Goal: Transaction & Acquisition: Purchase product/service

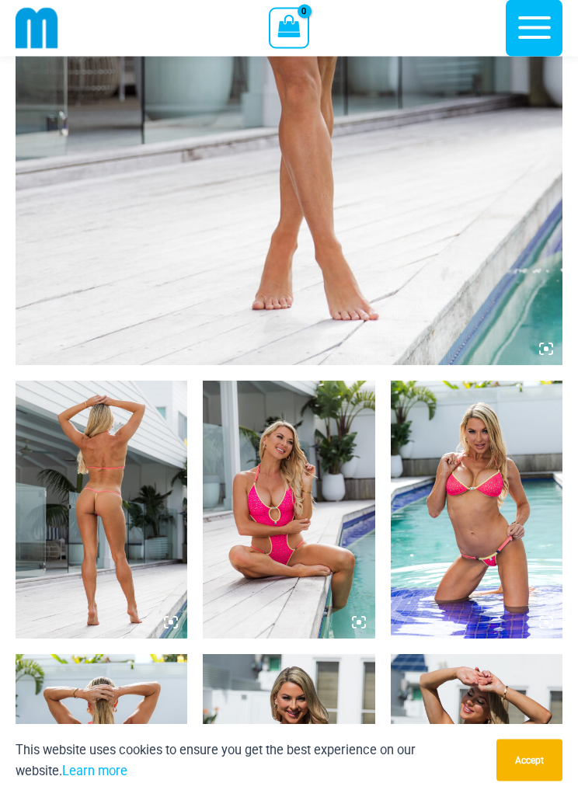
click at [95, 487] on img at bounding box center [102, 510] width 172 height 258
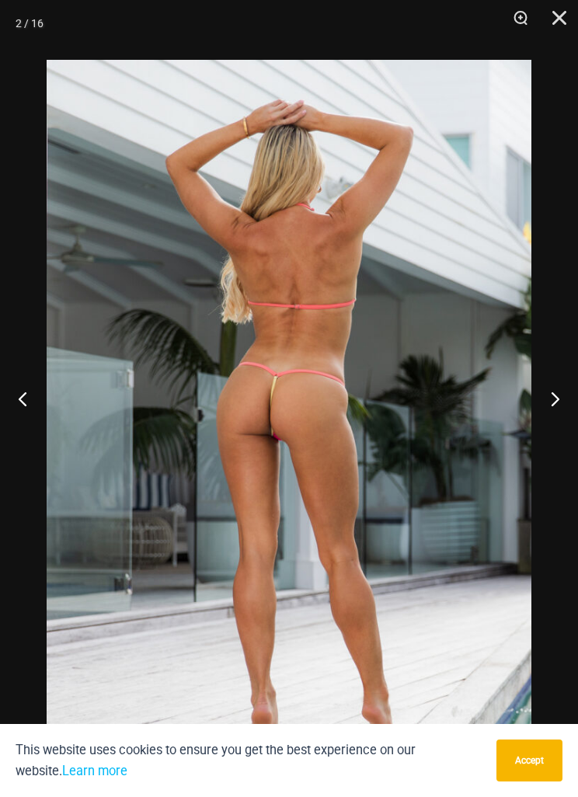
click at [555, 419] on button "Next" at bounding box center [549, 399] width 58 height 78
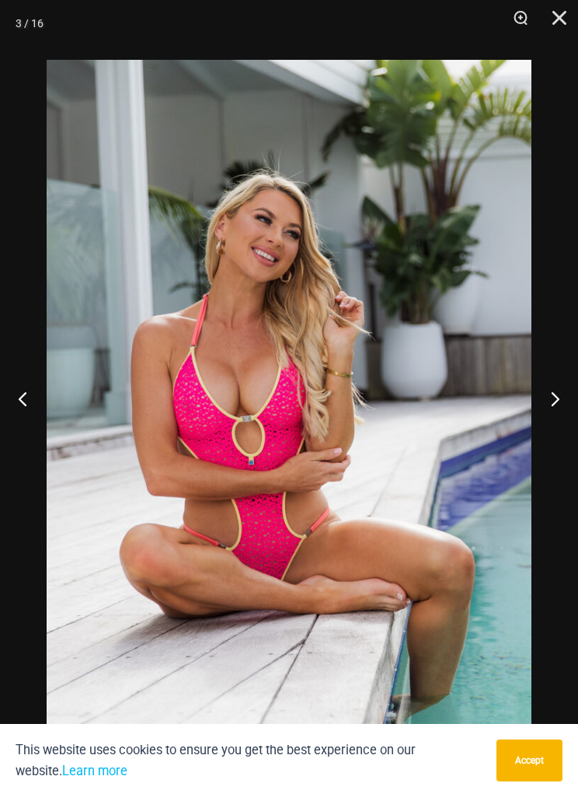
click at [568, 414] on button "Next" at bounding box center [549, 399] width 58 height 78
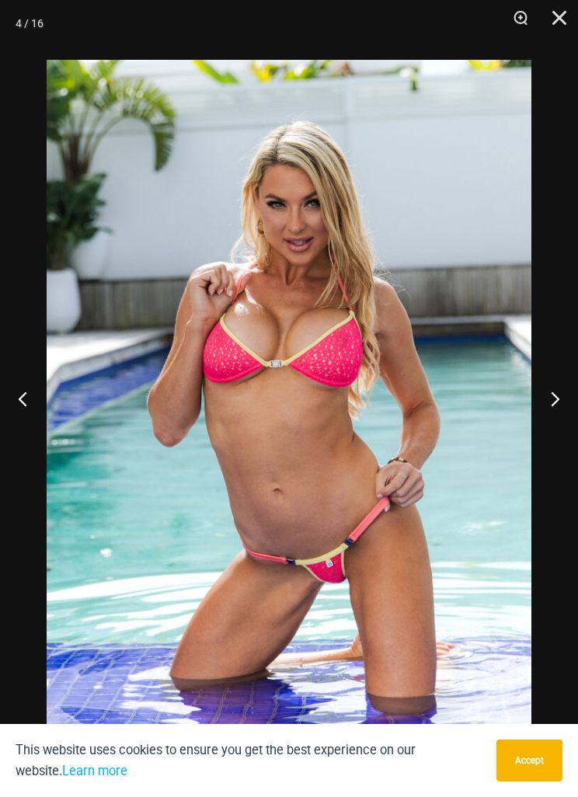
click at [566, 412] on button "Next" at bounding box center [549, 399] width 58 height 78
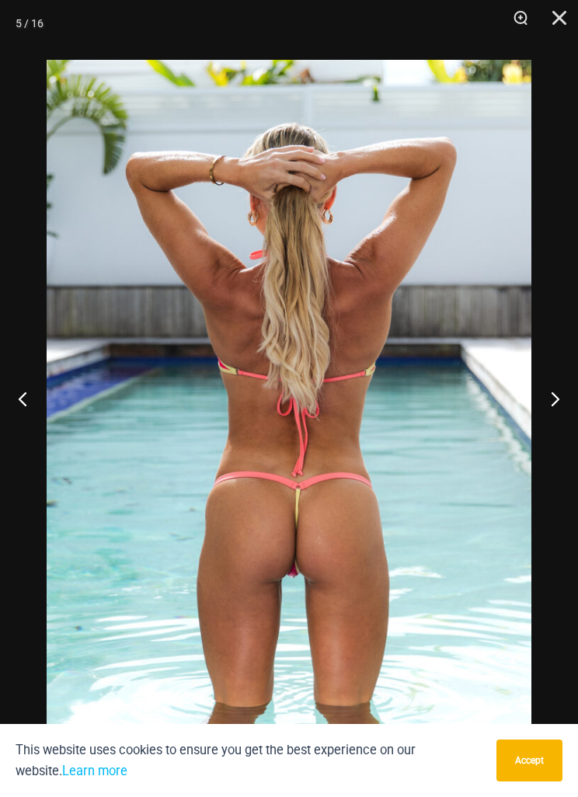
click at [566, 411] on button "Next" at bounding box center [549, 399] width 58 height 78
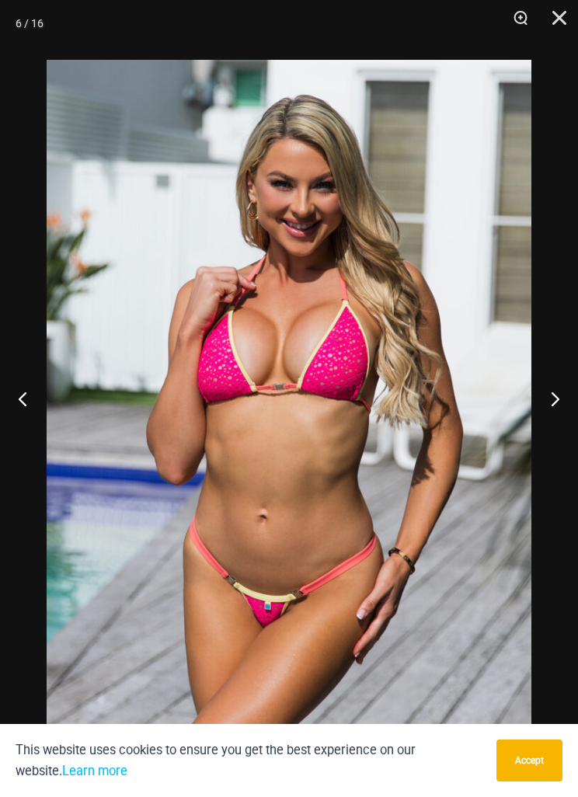
click at [569, 407] on button "Next" at bounding box center [549, 399] width 58 height 78
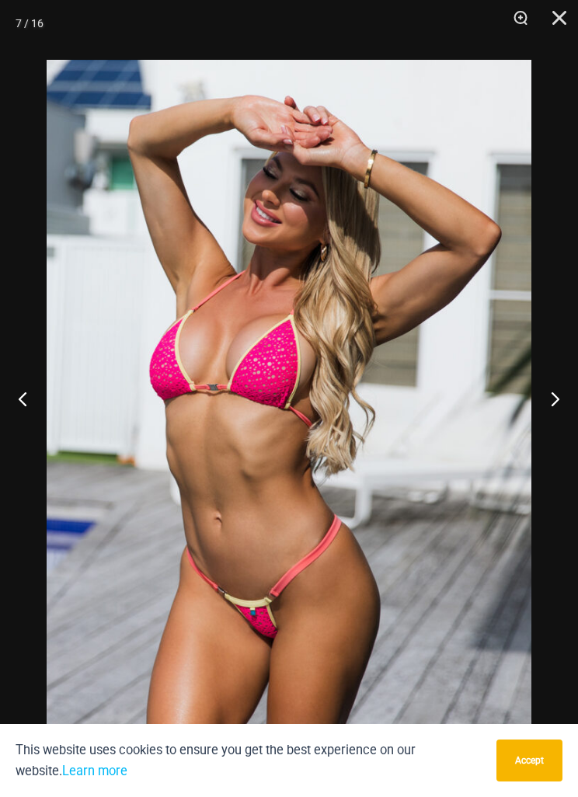
click at [571, 408] on button "Next" at bounding box center [549, 399] width 58 height 78
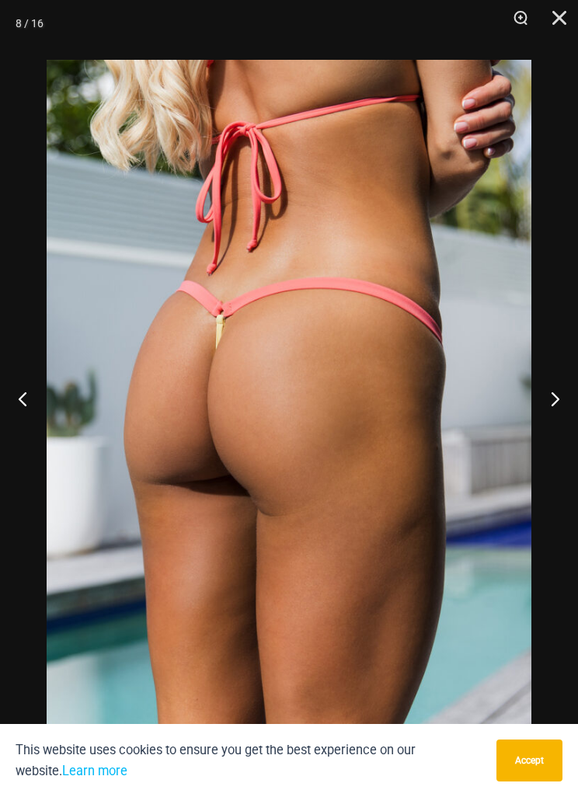
click at [570, 408] on button "Next" at bounding box center [549, 399] width 58 height 78
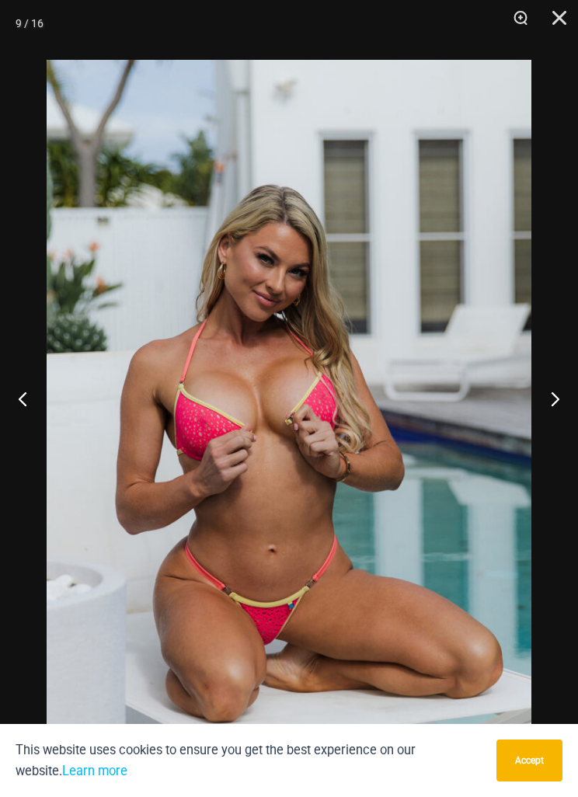
click at [570, 407] on button "Next" at bounding box center [549, 399] width 58 height 78
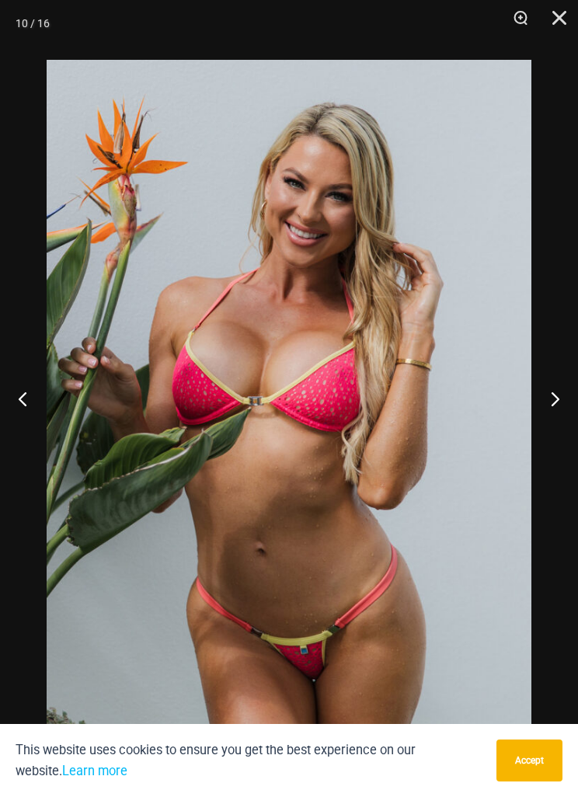
click at [571, 406] on button "Next" at bounding box center [549, 399] width 58 height 78
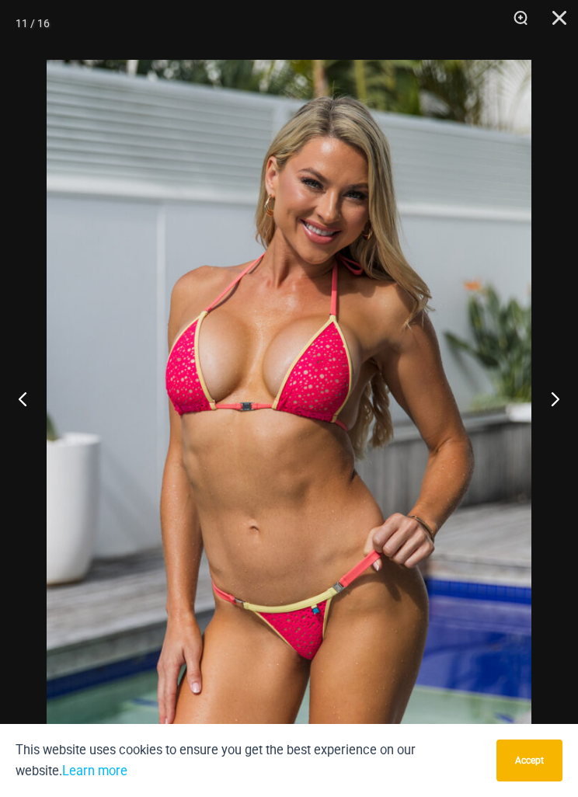
click at [571, 403] on button "Next" at bounding box center [549, 399] width 58 height 78
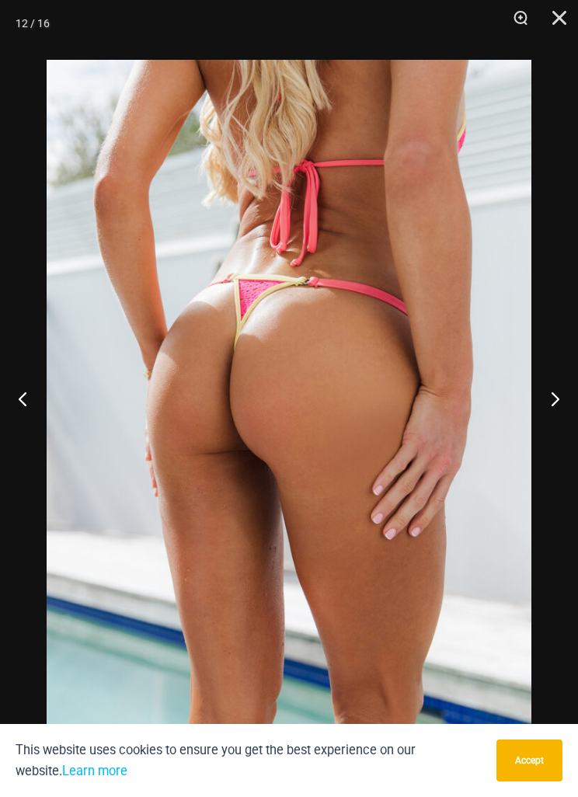
click at [570, 405] on button "Next" at bounding box center [549, 399] width 58 height 78
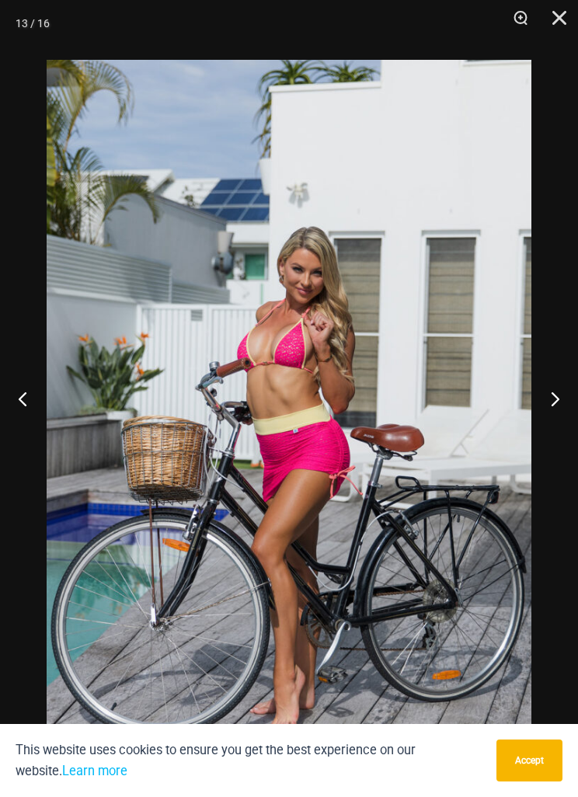
click at [571, 407] on button "Next" at bounding box center [549, 399] width 58 height 78
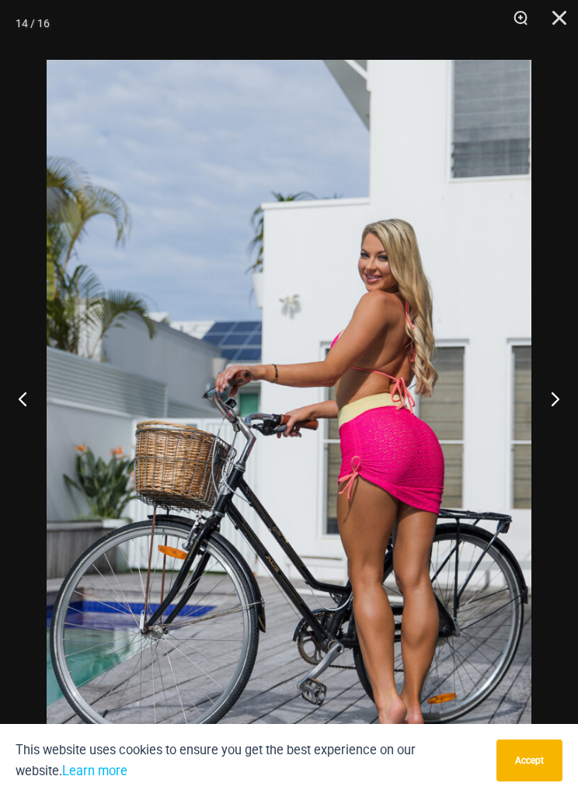
click at [572, 407] on button "Next" at bounding box center [549, 399] width 58 height 78
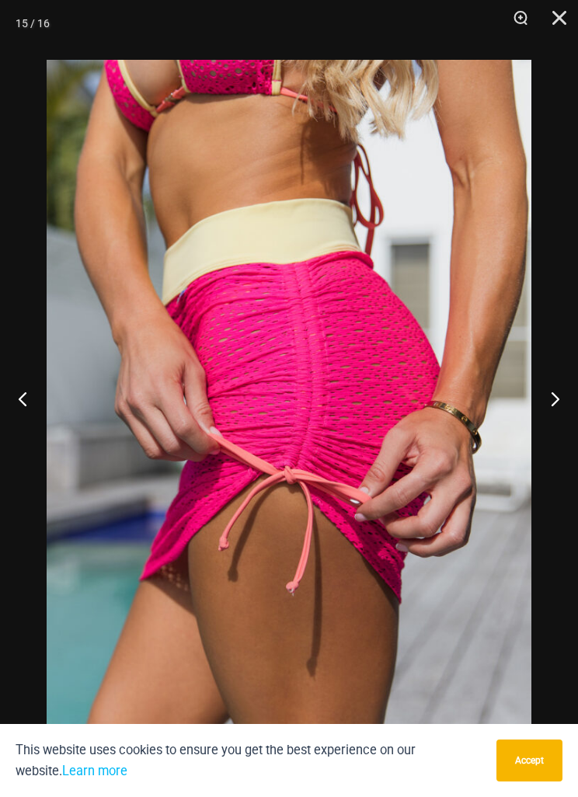
click at [570, 405] on button "Next" at bounding box center [549, 399] width 58 height 78
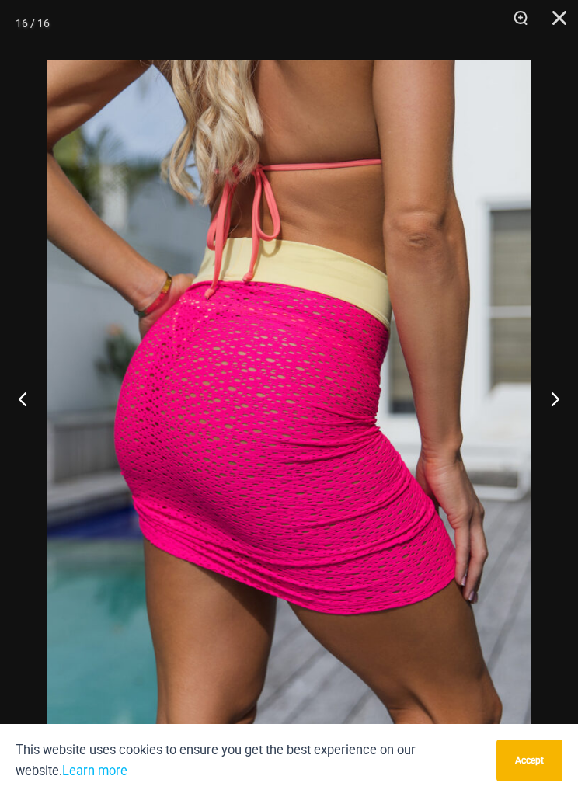
click at [569, 405] on button "Next" at bounding box center [549, 399] width 58 height 78
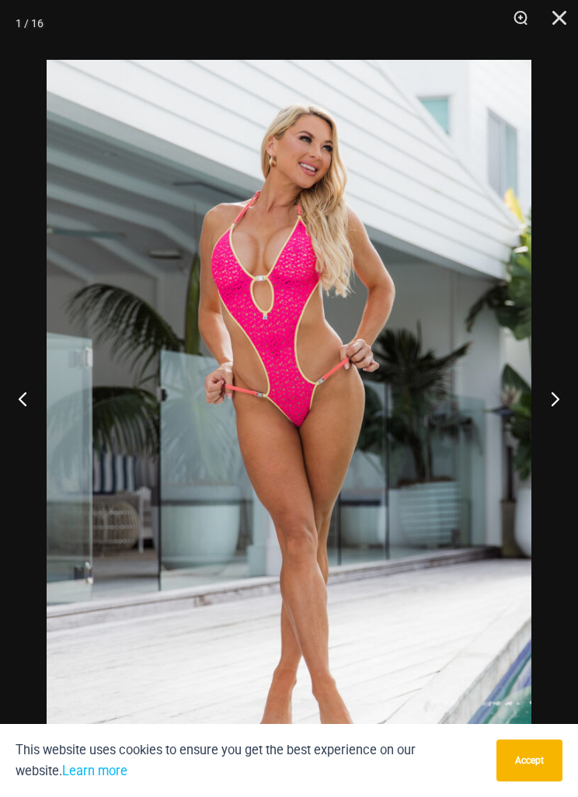
click at [569, 405] on button "Next" at bounding box center [549, 399] width 58 height 78
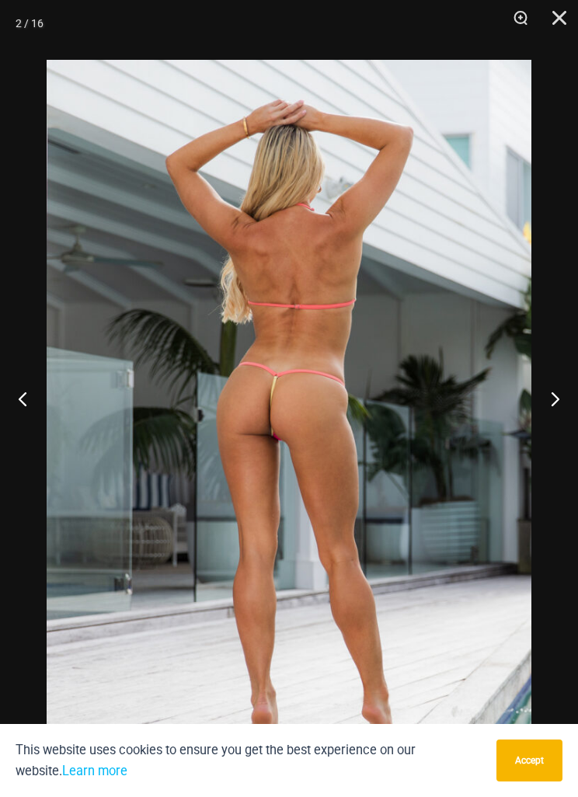
click at [571, 407] on button "Next" at bounding box center [549, 399] width 58 height 78
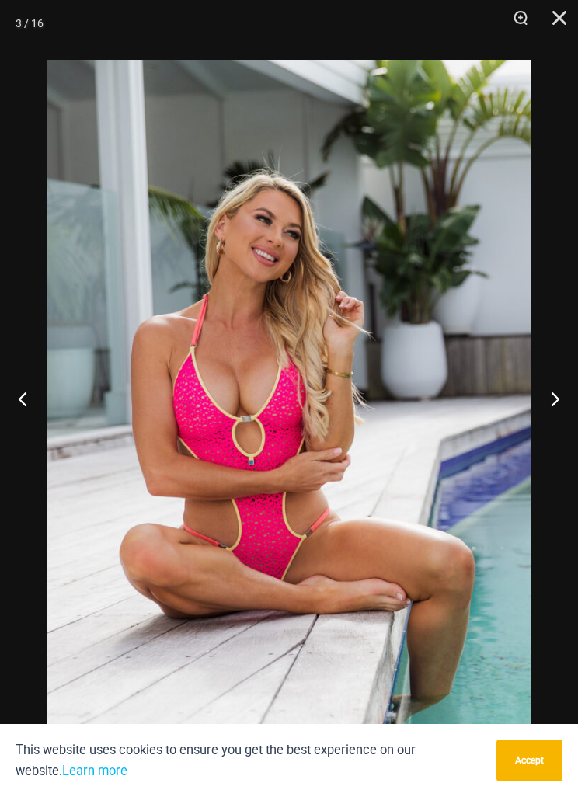
click at [26, 418] on button "Previous" at bounding box center [29, 399] width 58 height 78
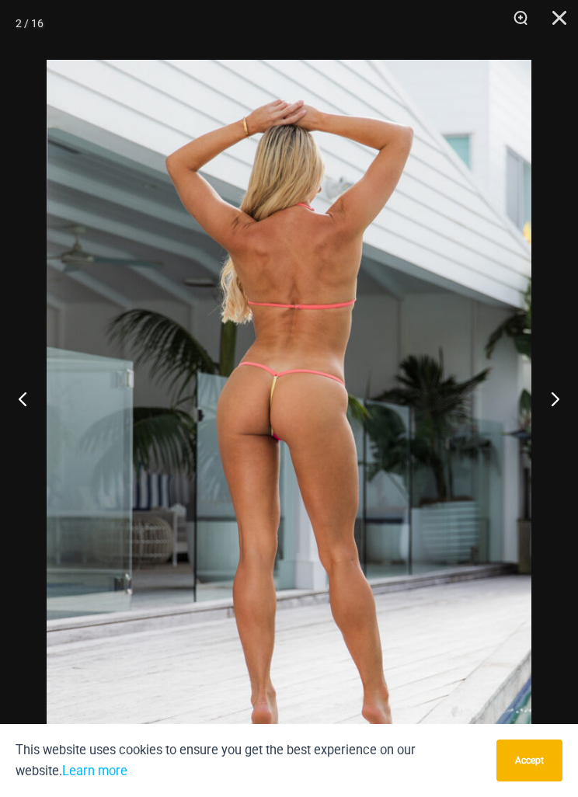
click at [549, 24] on button "Close" at bounding box center [553, 23] width 39 height 47
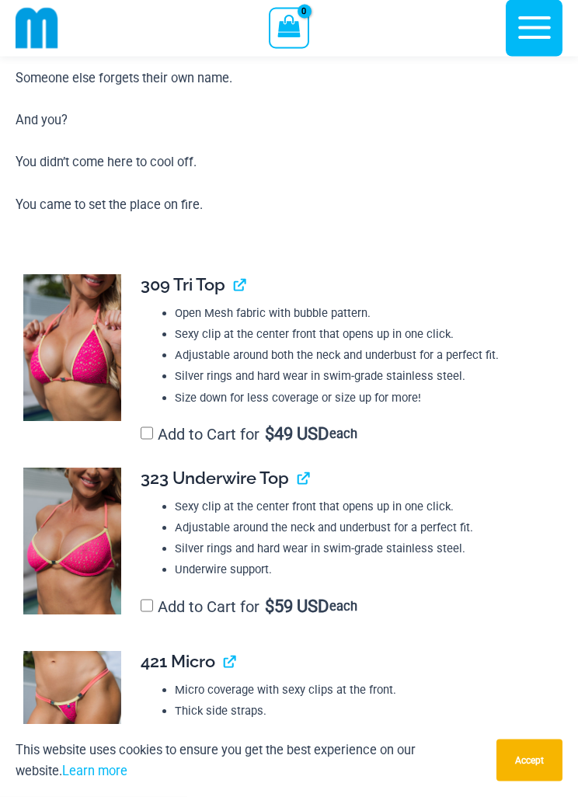
scroll to position [2537, 0]
